Goal: Find specific fact: Find specific fact

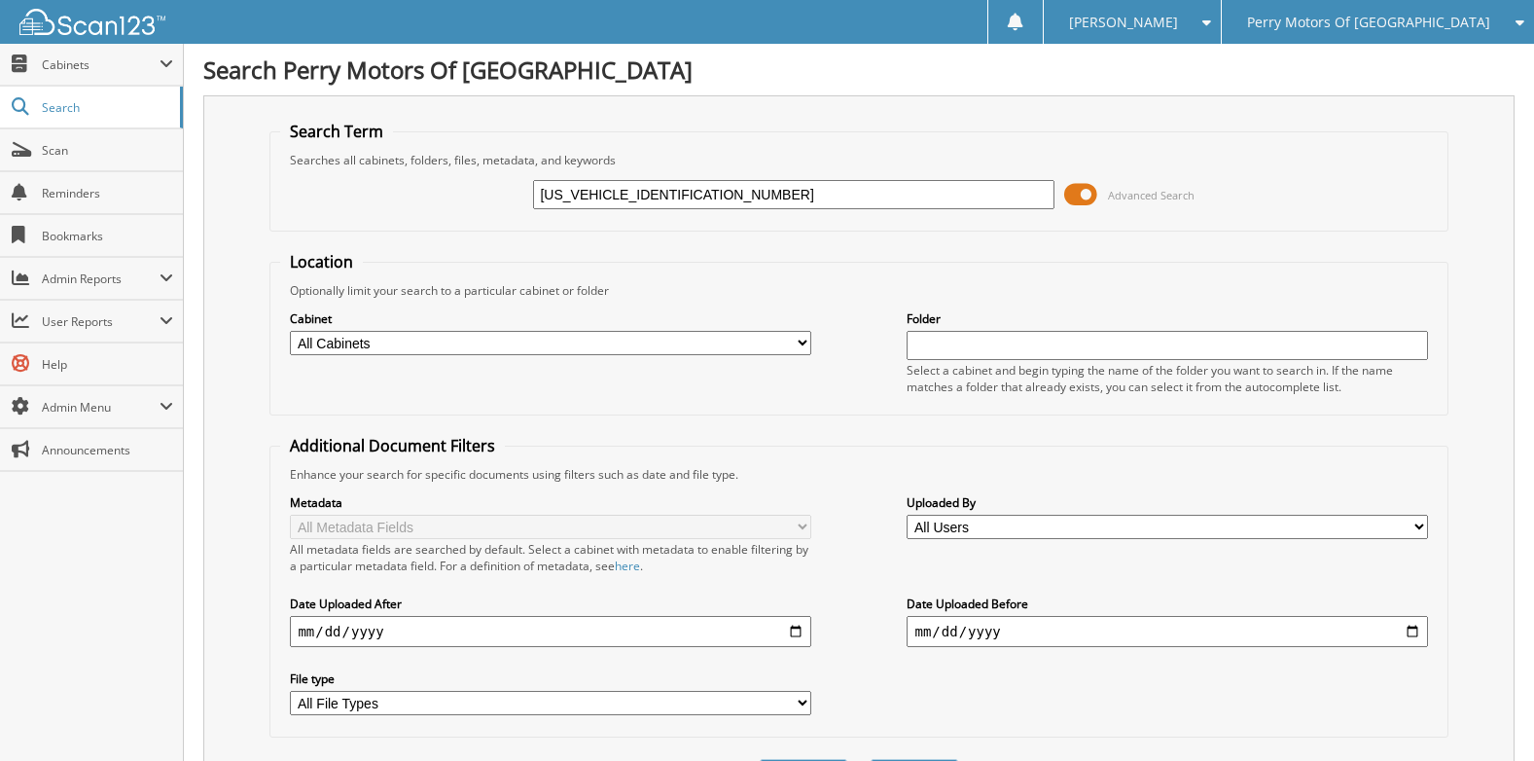
type input "[US_VEHICLE_IDENTIFICATION_NUMBER]"
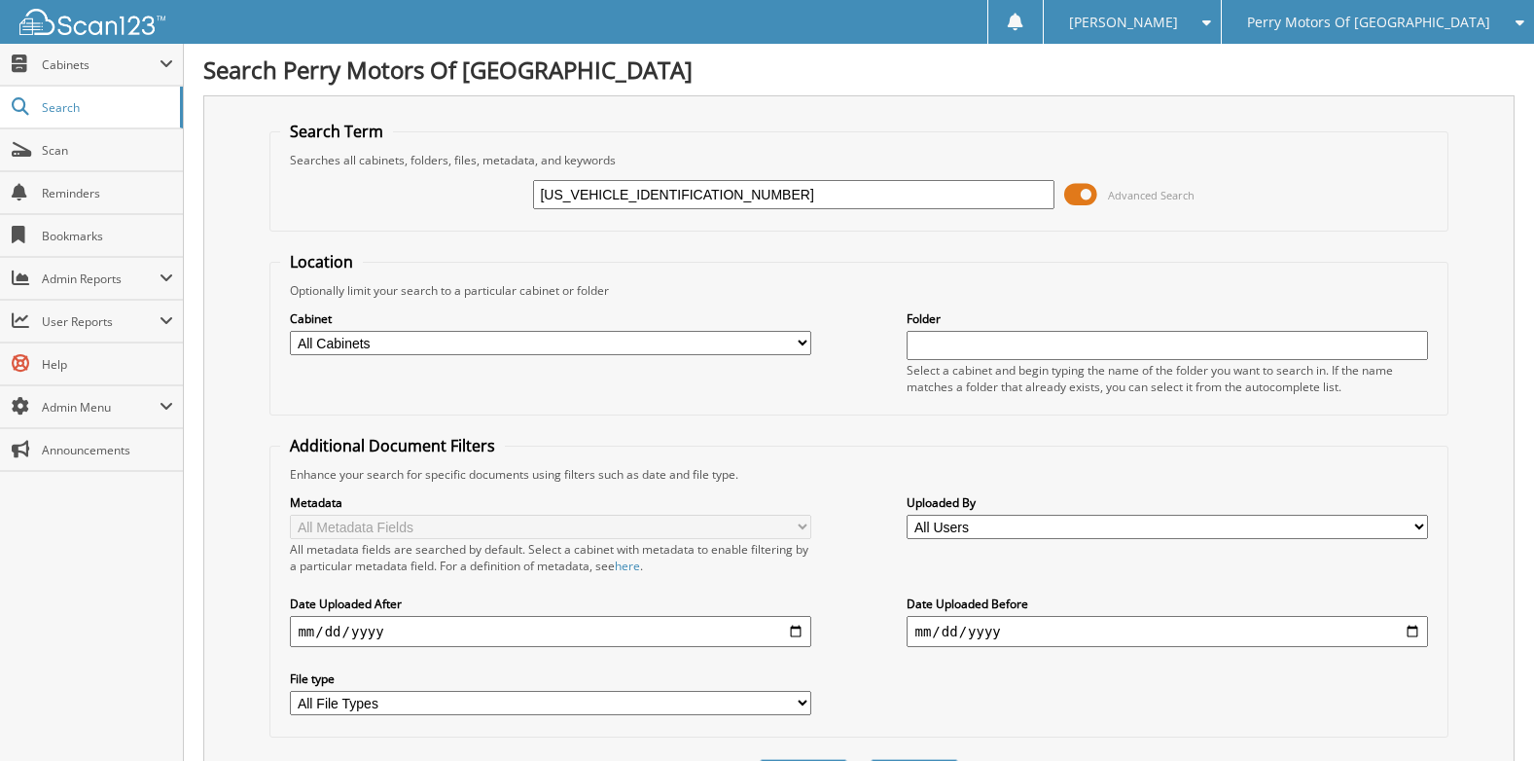
click at [1344, 32] on div "Perry Motors Of [GEOGRAPHIC_DATA]" at bounding box center [1378, 22] width 293 height 44
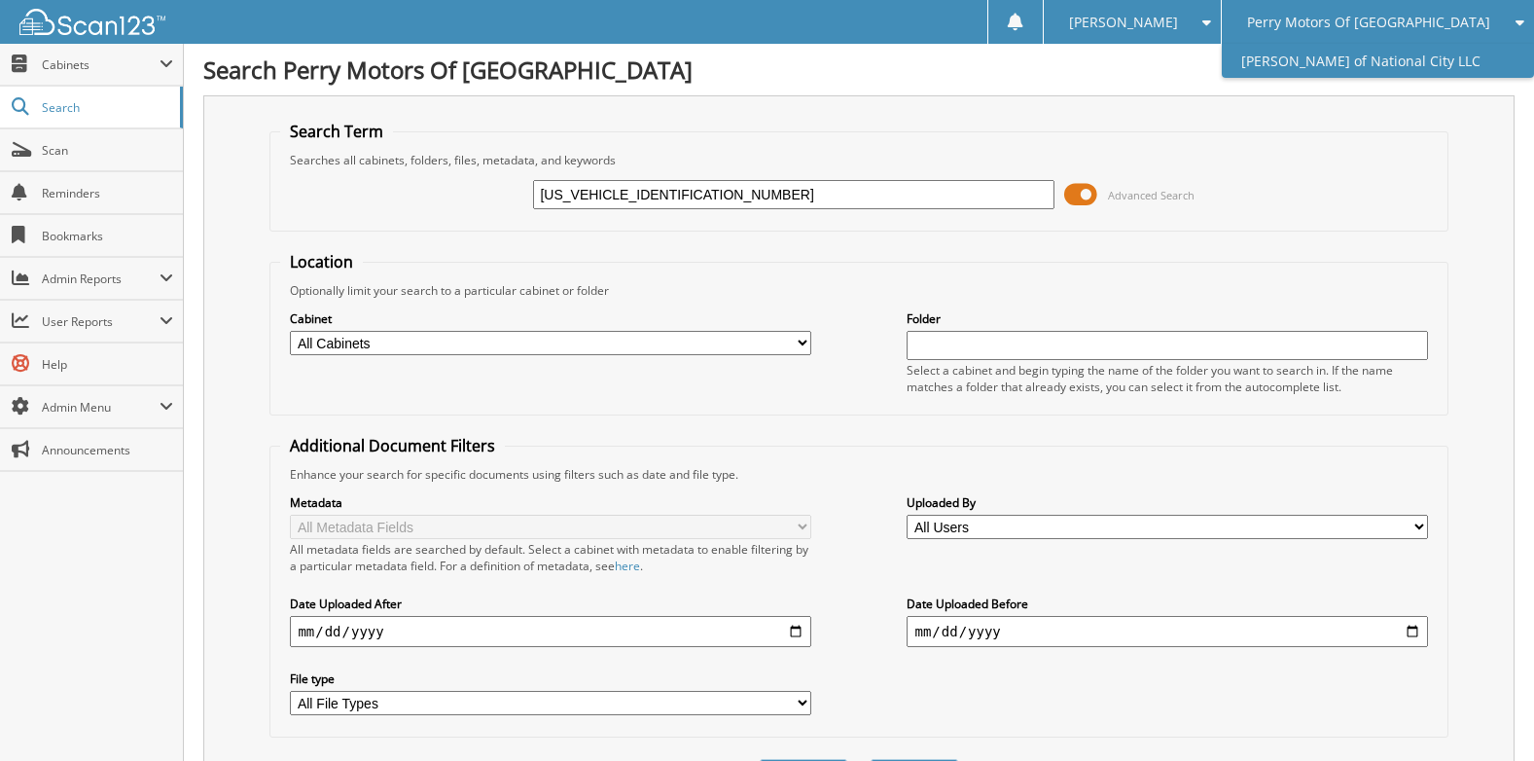
click at [1323, 55] on link "[PERSON_NAME] of National City LLC" at bounding box center [1378, 61] width 312 height 34
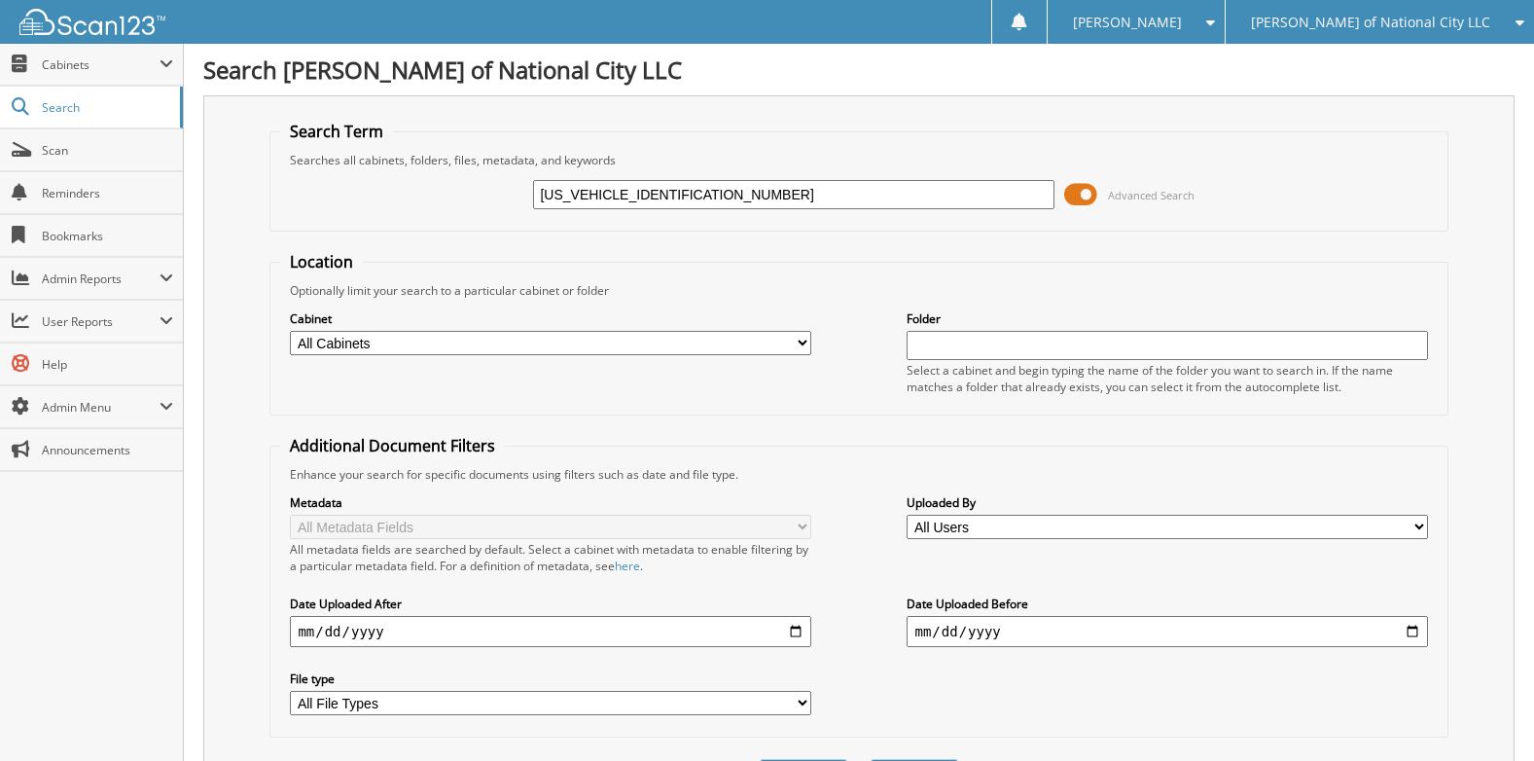
type input "[US_VEHICLE_IDENTIFICATION_NUMBER]"
click at [98, 153] on span "Scan" at bounding box center [107, 150] width 131 height 17
